Goal: Task Accomplishment & Management: Complete application form

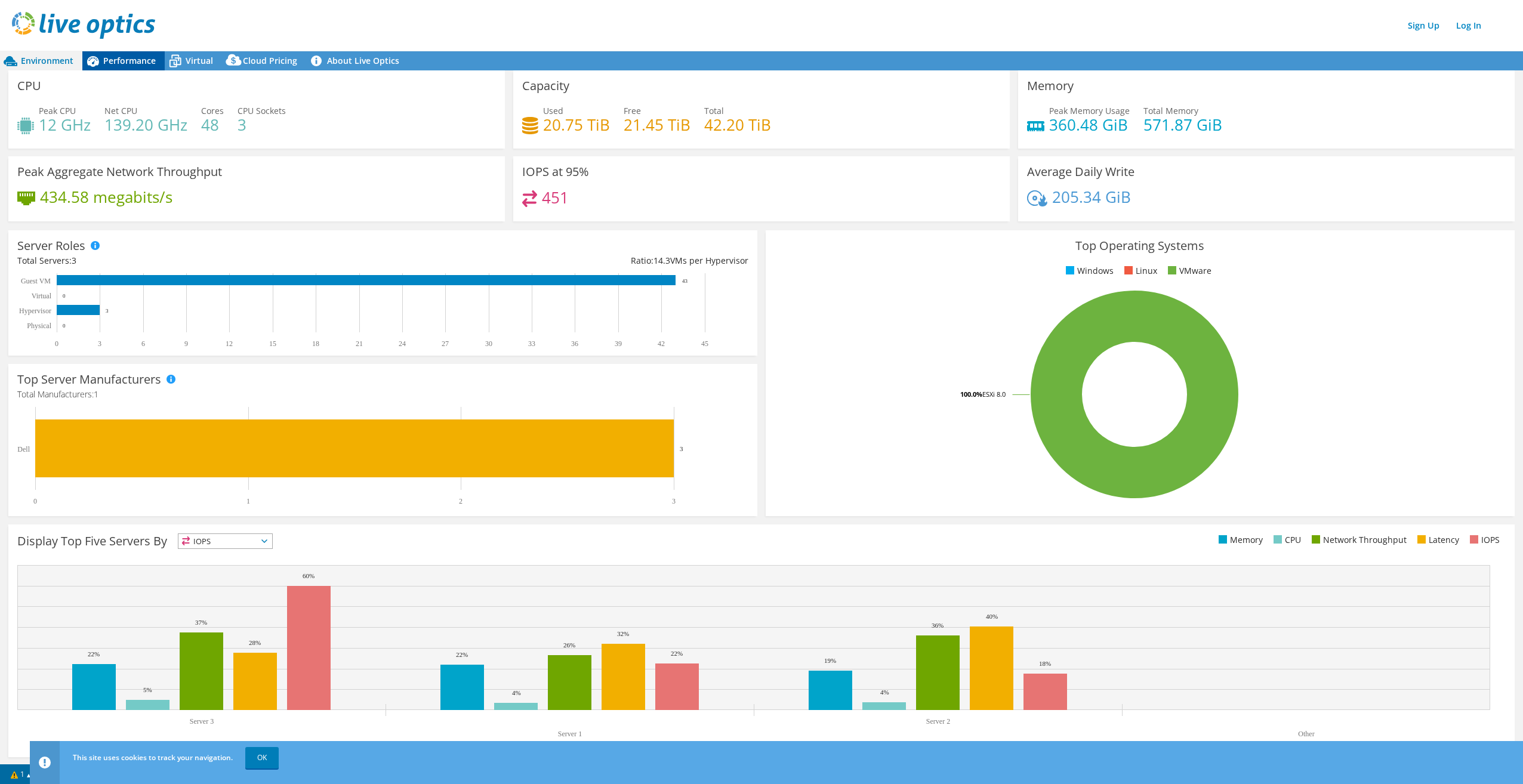
click at [125, 69] on div "Performance" at bounding box center [123, 60] width 82 height 19
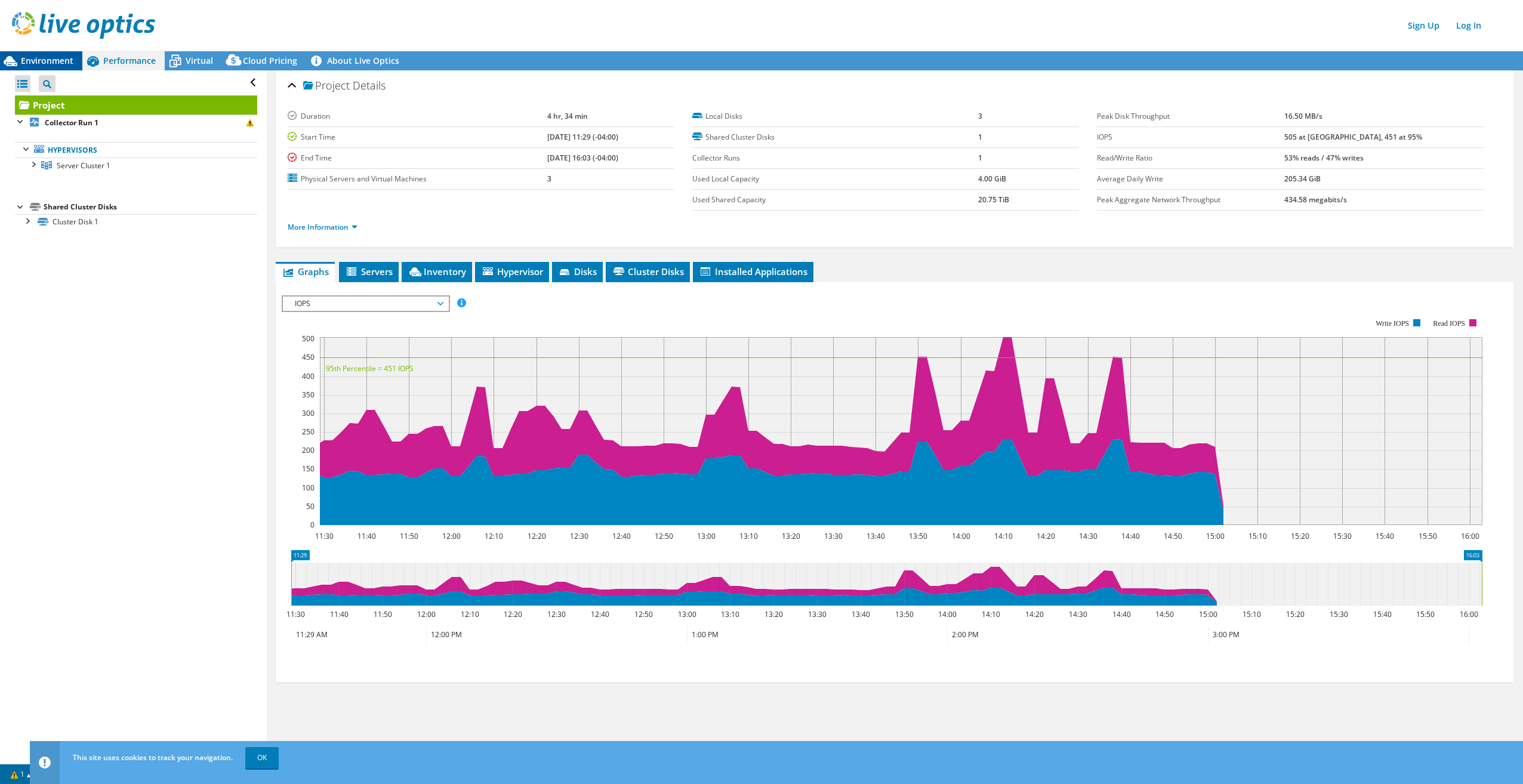
click at [60, 68] on div "Environment" at bounding box center [41, 60] width 82 height 19
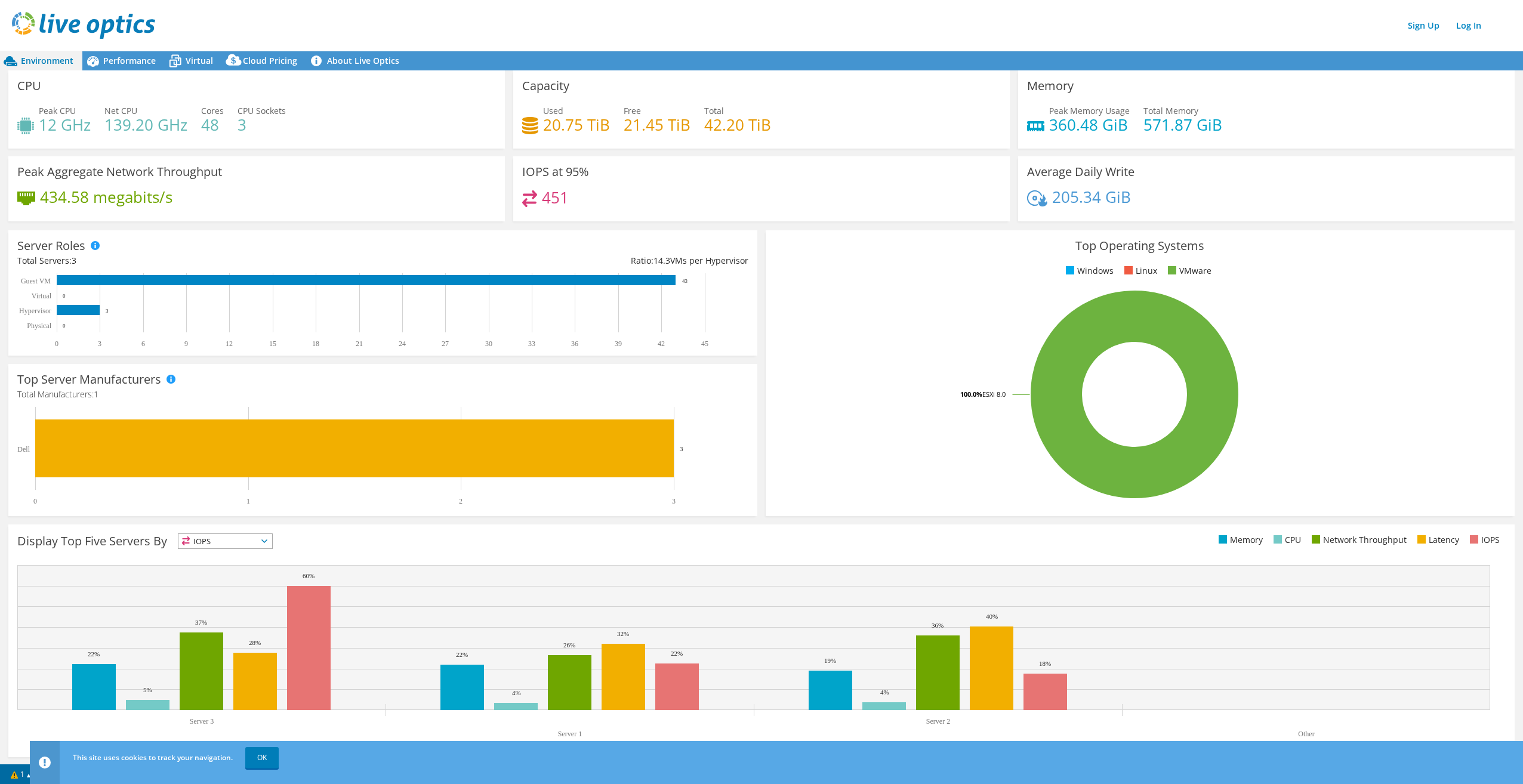
click at [45, 34] on img at bounding box center [83, 25] width 143 height 27
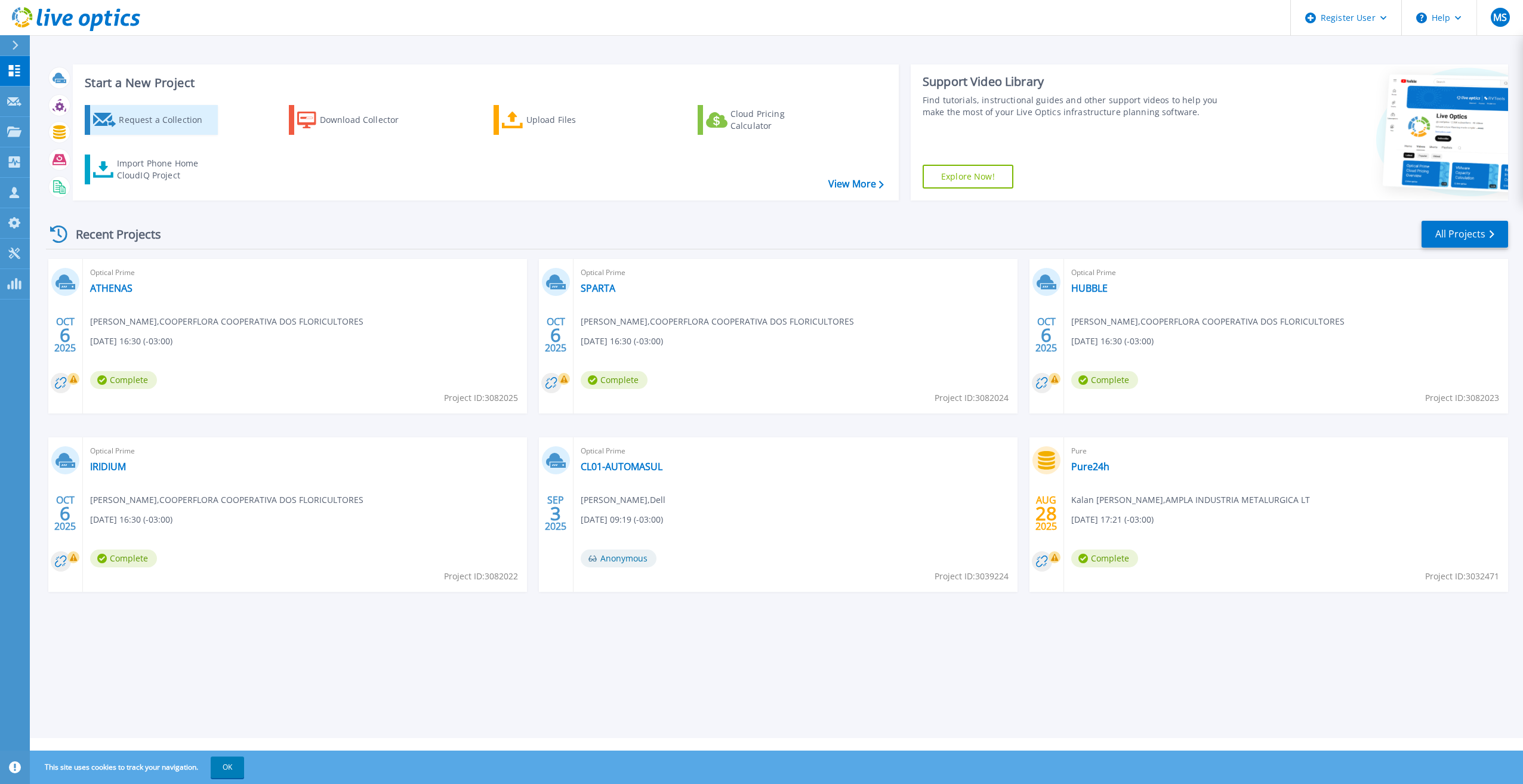
click at [154, 126] on div "Request a Collection" at bounding box center [167, 120] width 96 height 23
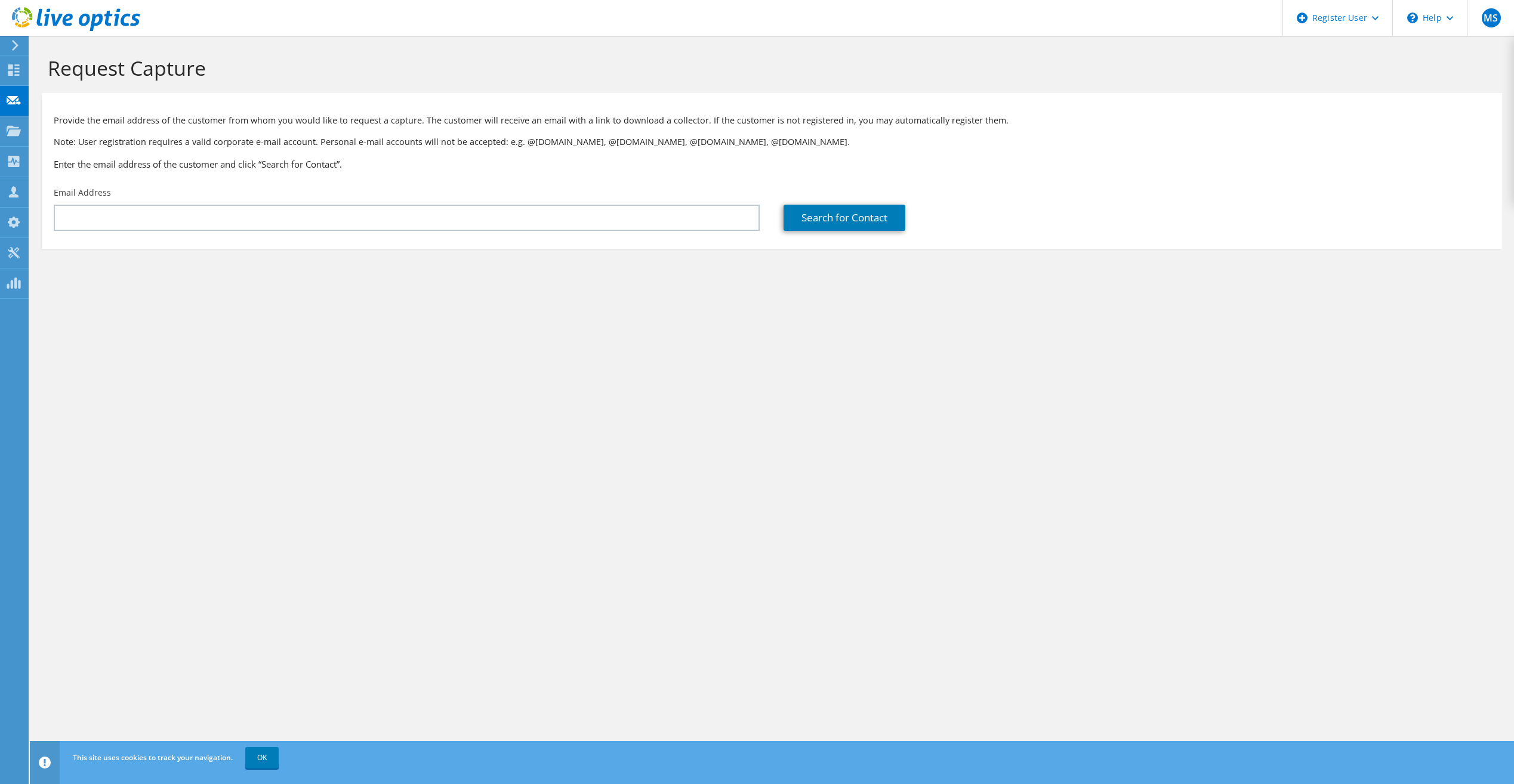
click at [188, 201] on div "Email Address" at bounding box center [406, 209] width 730 height 56
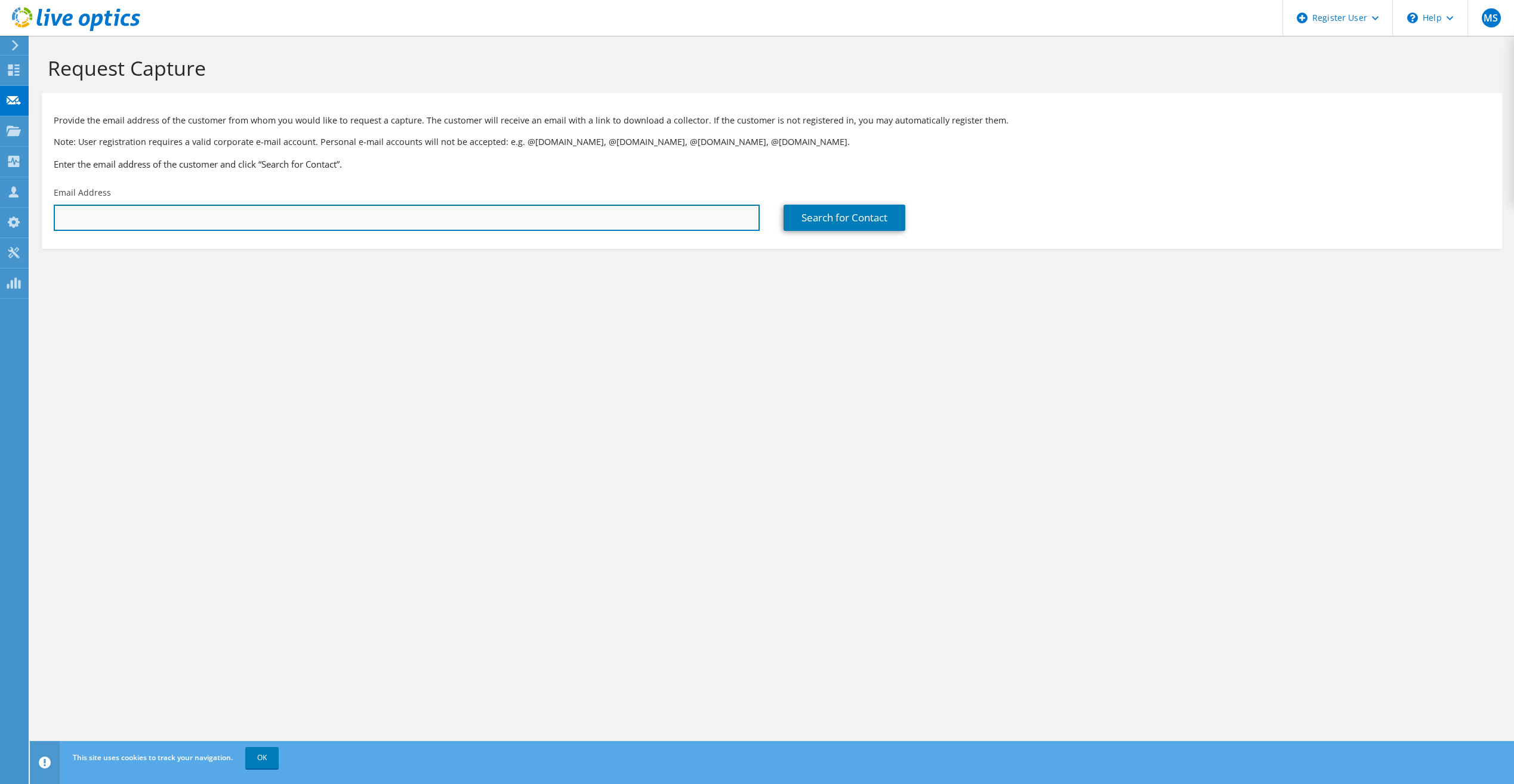
click at [196, 214] on input "text" at bounding box center [407, 218] width 706 height 27
paste input "victor.cecato@waelzholz.com"
type input "victor.cecato@waelzholz.com"
click at [586, 372] on div "Request Capture Provide the email address of the customer from whom you would l…" at bounding box center [772, 410] width 1484 height 748
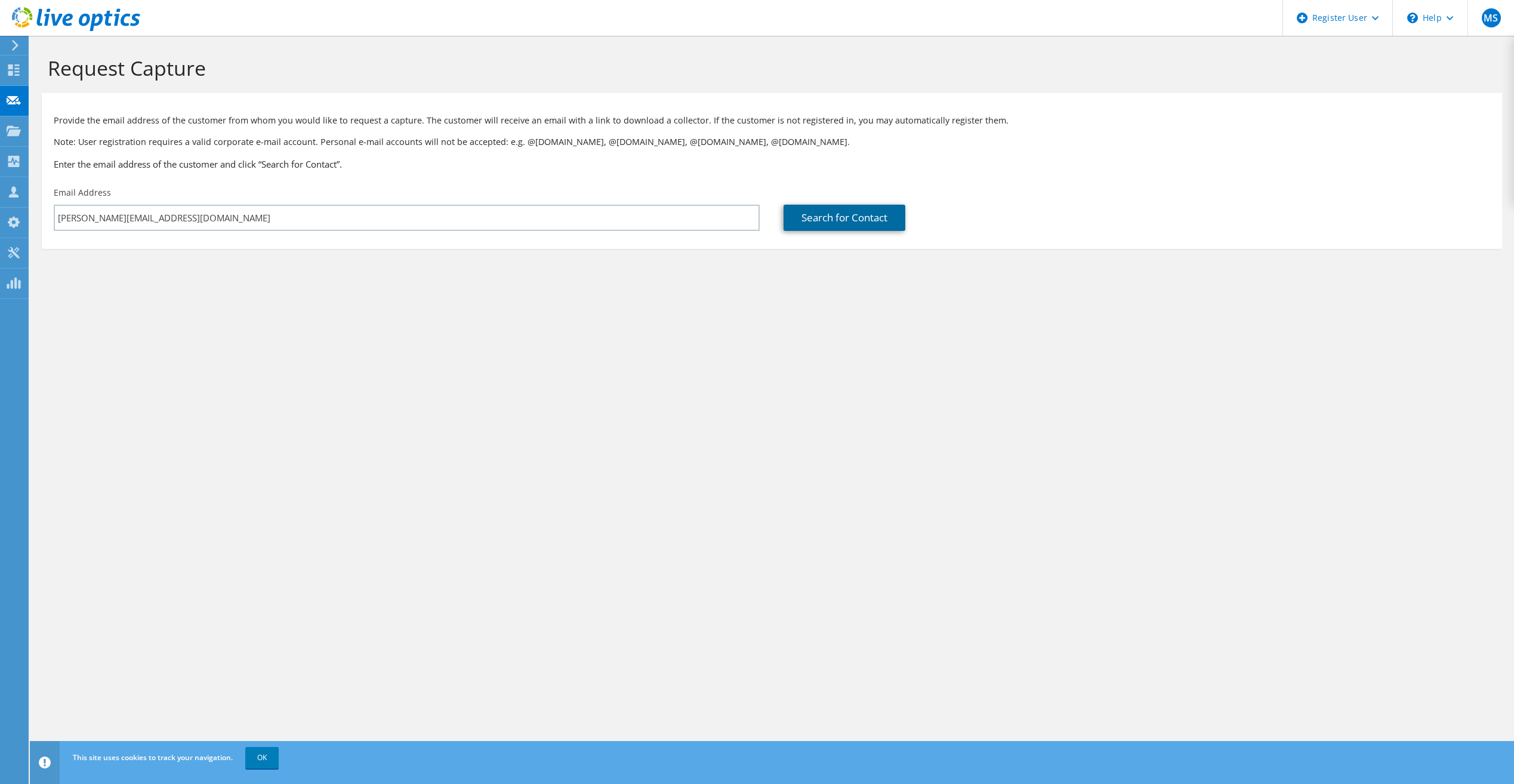
click at [845, 219] on link "Search for Contact" at bounding box center [844, 218] width 121 height 27
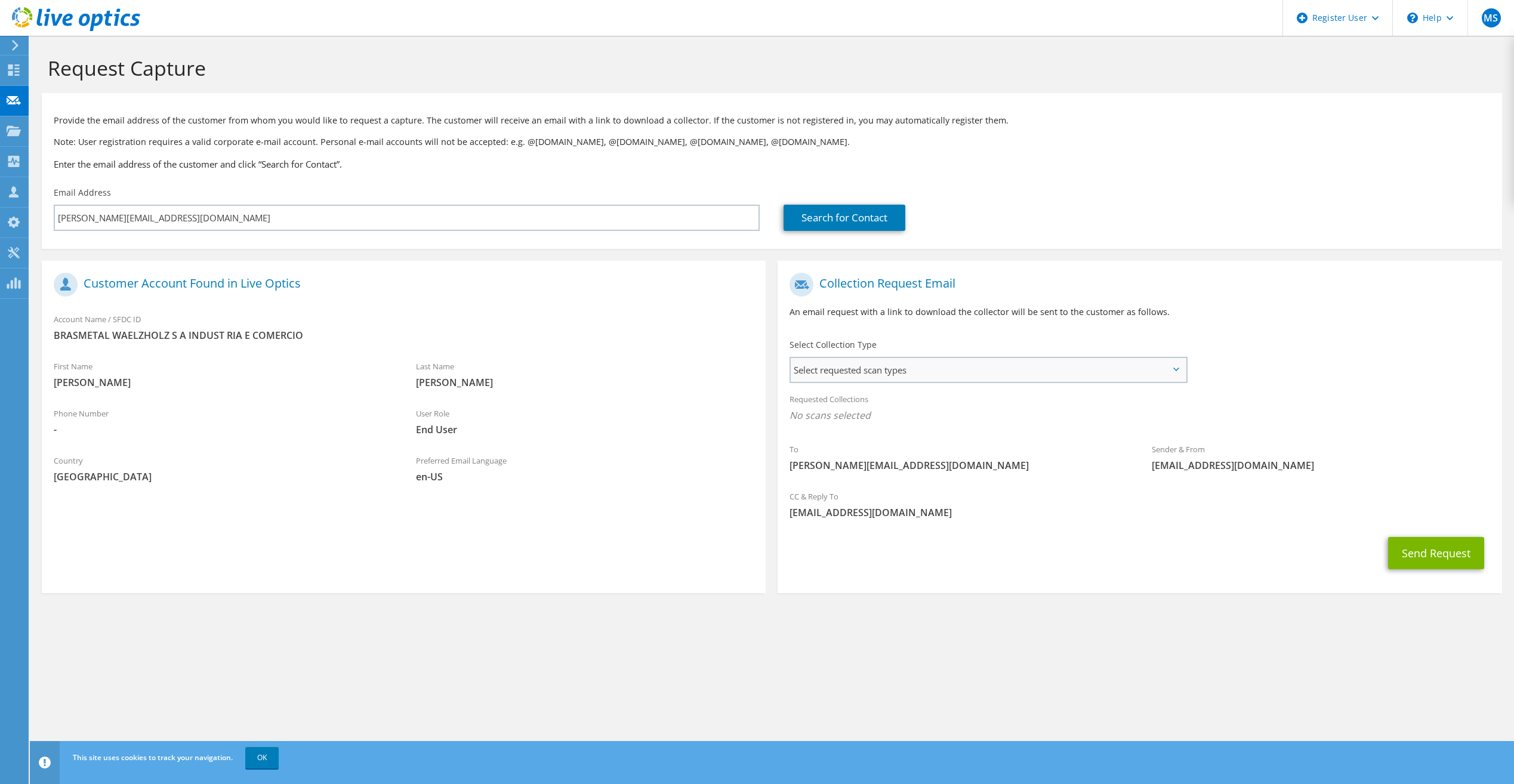
click at [913, 376] on span "Select requested scan types" at bounding box center [987, 370] width 394 height 23
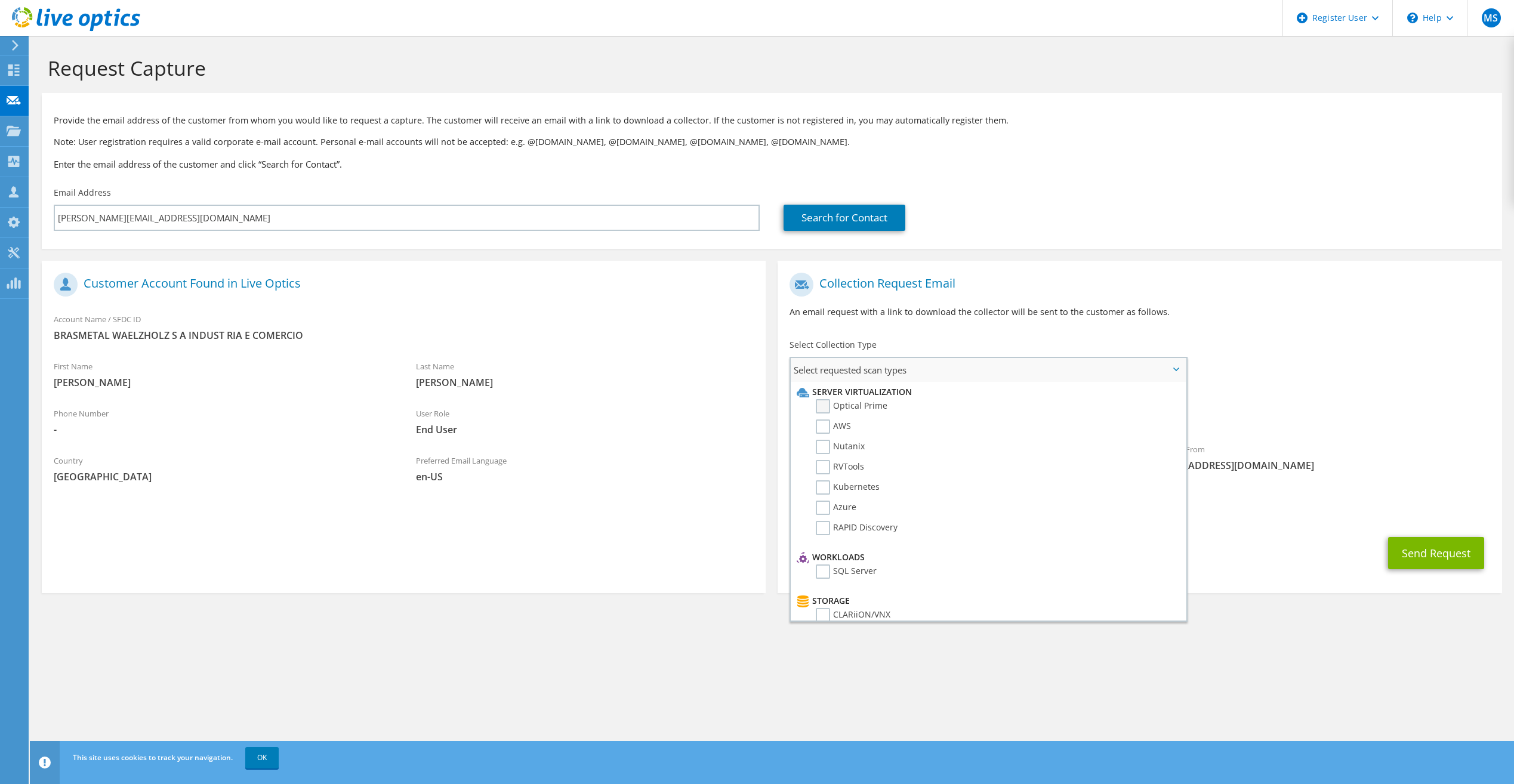
click at [864, 403] on label "Optical Prime" at bounding box center [851, 406] width 71 height 14
click at [0, 0] on input "Optical Prime" at bounding box center [0, 0] width 0 height 0
click at [1320, 424] on span "Optical Prime" at bounding box center [1139, 418] width 700 height 20
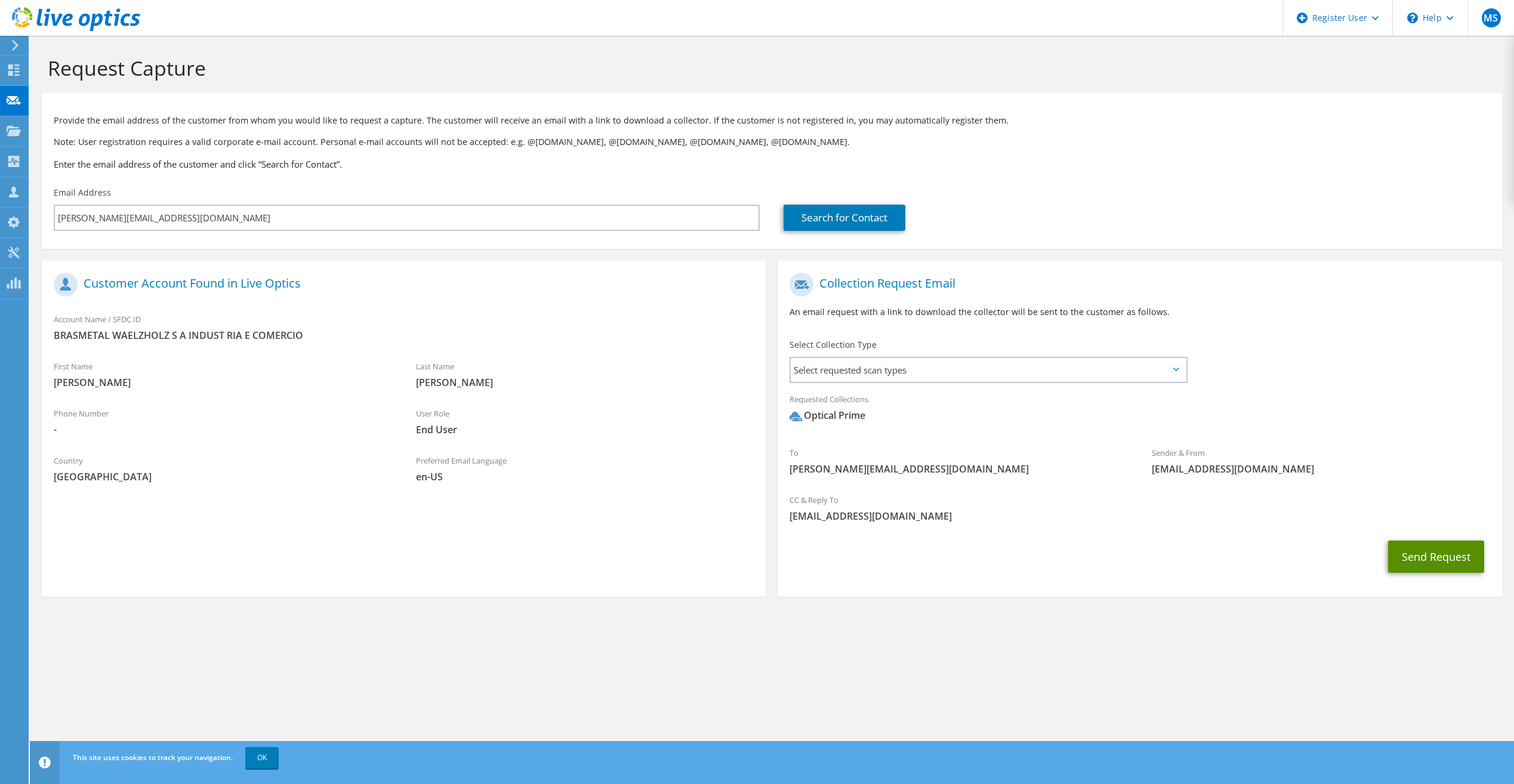
click at [1437, 565] on button "Send Request" at bounding box center [1436, 556] width 96 height 32
